Goal: Complete application form

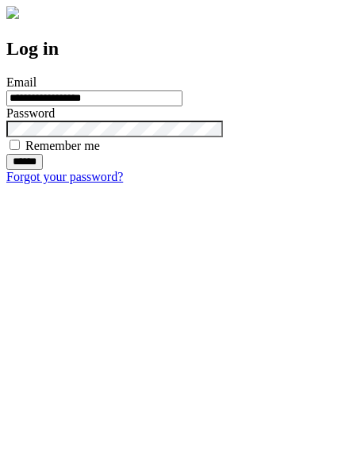
type input "**********"
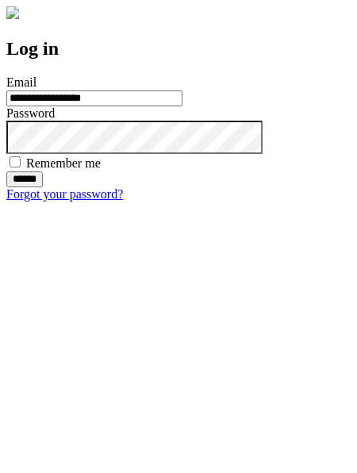
click at [43, 187] on input "******" at bounding box center [24, 180] width 37 height 16
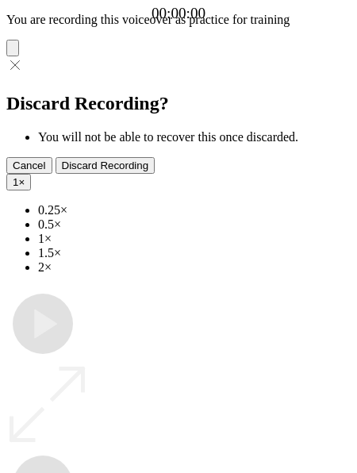
type input "**********"
